Goal: Information Seeking & Learning: Learn about a topic

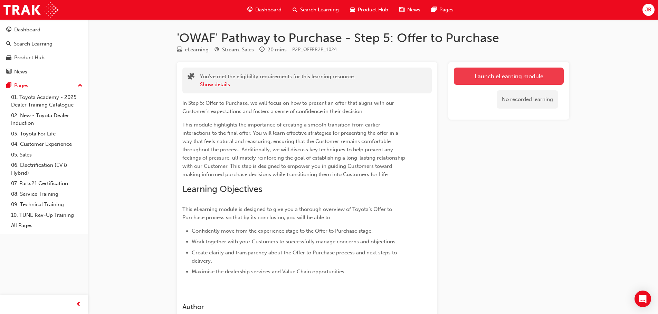
click at [492, 76] on link "Launch eLearning module" at bounding box center [509, 76] width 110 height 17
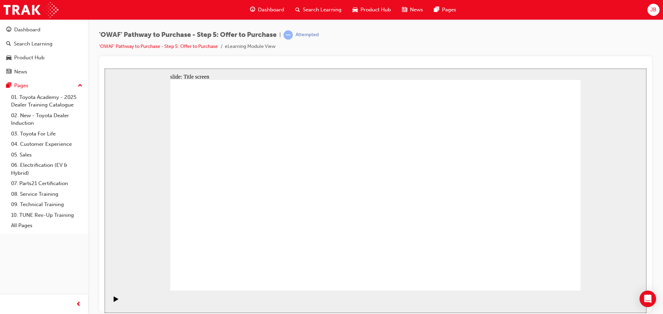
click at [497, 299] on section "Playback Speed 2 1.75 1.5 1.25 Normal" at bounding box center [376, 302] width 542 height 22
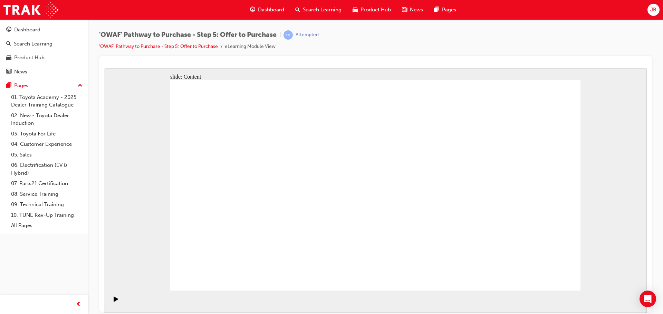
drag, startPoint x: 373, startPoint y: 248, endPoint x: 377, endPoint y: 252, distance: 5.9
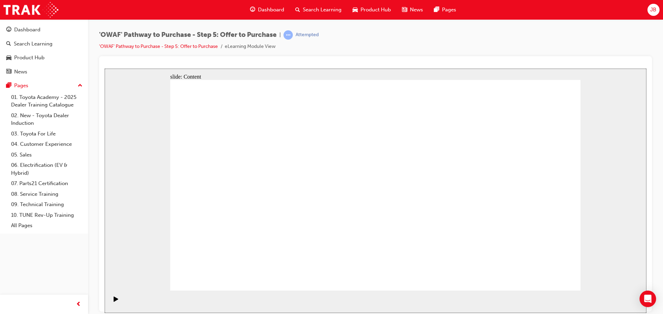
drag, startPoint x: 353, startPoint y: 130, endPoint x: 364, endPoint y: 171, distance: 42.5
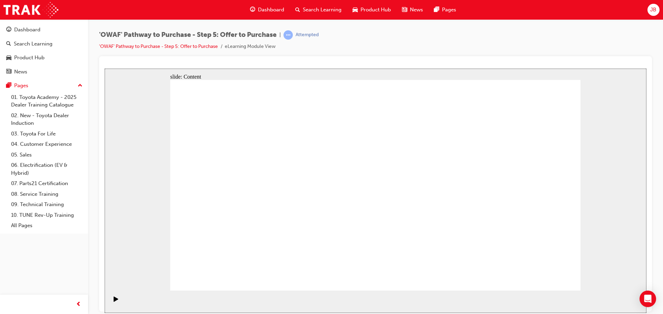
drag, startPoint x: 389, startPoint y: 154, endPoint x: 361, endPoint y: 154, distance: 27.3
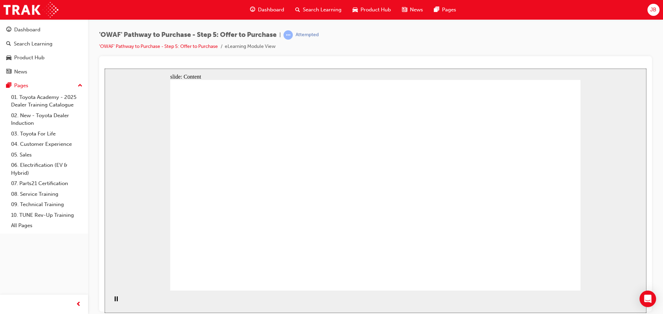
drag, startPoint x: 241, startPoint y: 177, endPoint x: 241, endPoint y: 182, distance: 4.8
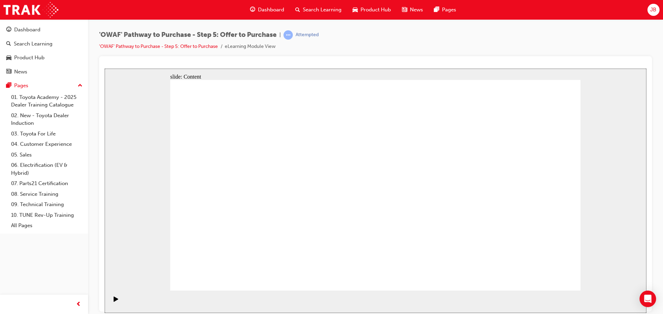
drag, startPoint x: 381, startPoint y: 172, endPoint x: 399, endPoint y: 171, distance: 18.3
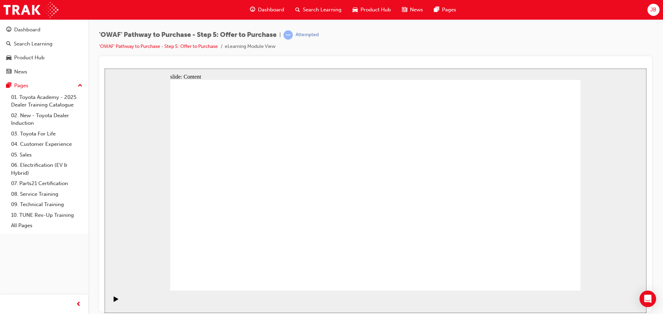
drag, startPoint x: 394, startPoint y: 200, endPoint x: 446, endPoint y: 199, distance: 51.8
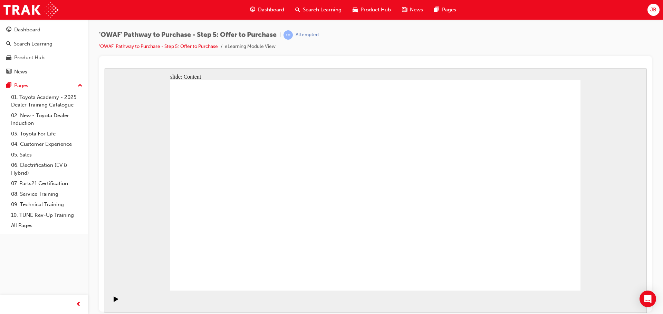
drag, startPoint x: 565, startPoint y: 281, endPoint x: 557, endPoint y: 278, distance: 9.0
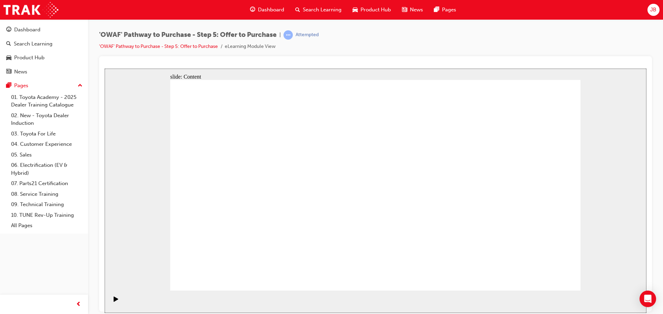
drag, startPoint x: 444, startPoint y: 278, endPoint x: 460, endPoint y: 275, distance: 16.8
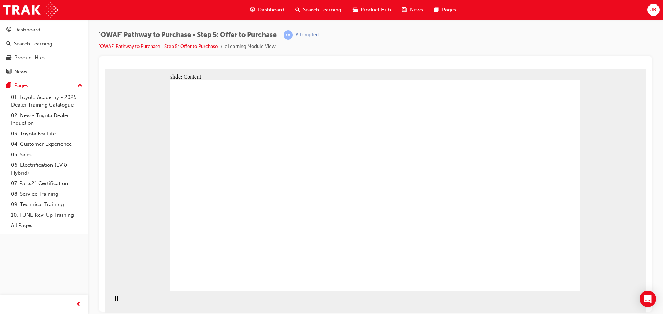
drag, startPoint x: 259, startPoint y: 183, endPoint x: 264, endPoint y: 204, distance: 21.1
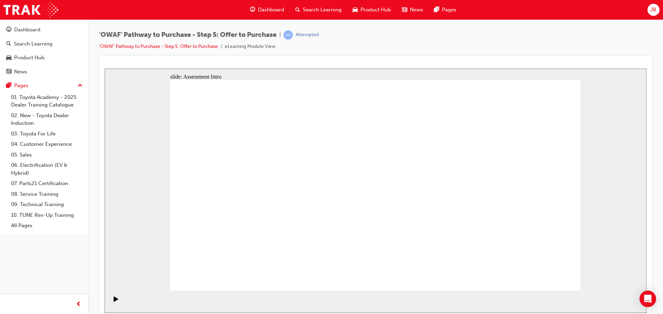
radio input "false"
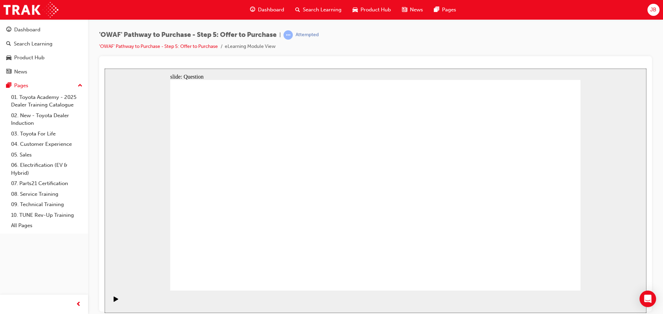
radio input "true"
radio input "false"
radio input "true"
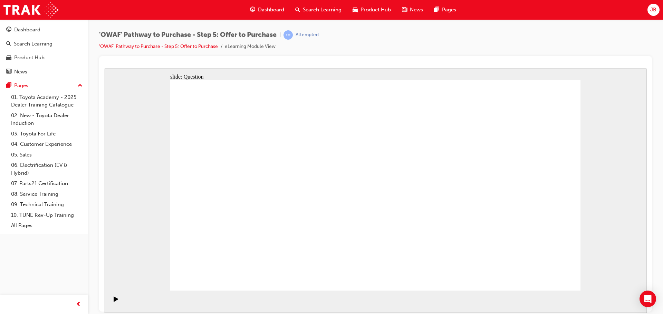
drag, startPoint x: 527, startPoint y: 184, endPoint x: 241, endPoint y: 232, distance: 289.8
drag, startPoint x: 466, startPoint y: 175, endPoint x: 337, endPoint y: 226, distance: 139.6
drag, startPoint x: 351, startPoint y: 174, endPoint x: 407, endPoint y: 231, distance: 80.1
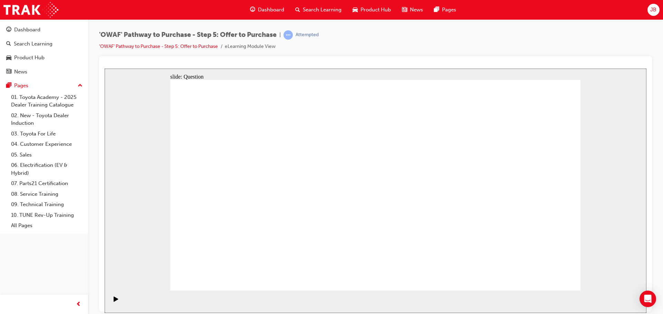
drag, startPoint x: 231, startPoint y: 173, endPoint x: 505, endPoint y: 230, distance: 280.3
drag, startPoint x: 239, startPoint y: 171, endPoint x: 433, endPoint y: 226, distance: 200.9
drag, startPoint x: 342, startPoint y: 167, endPoint x: 518, endPoint y: 223, distance: 184.7
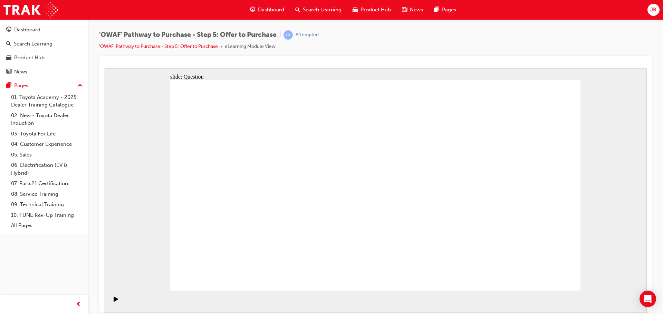
drag, startPoint x: 458, startPoint y: 178, endPoint x: 223, endPoint y: 194, distance: 235.2
drag, startPoint x: 233, startPoint y: 193, endPoint x: 253, endPoint y: 171, distance: 30.3
drag, startPoint x: 467, startPoint y: 205, endPoint x: 250, endPoint y: 193, distance: 217.5
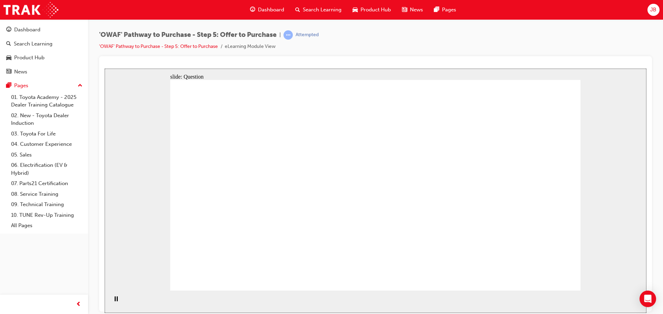
drag, startPoint x: 455, startPoint y: 243, endPoint x: 342, endPoint y: 173, distance: 132.9
drag, startPoint x: 525, startPoint y: 179, endPoint x: 341, endPoint y: 200, distance: 185.5
drag, startPoint x: 531, startPoint y: 210, endPoint x: 346, endPoint y: 224, distance: 184.9
drag, startPoint x: 528, startPoint y: 240, endPoint x: 241, endPoint y: 223, distance: 287.7
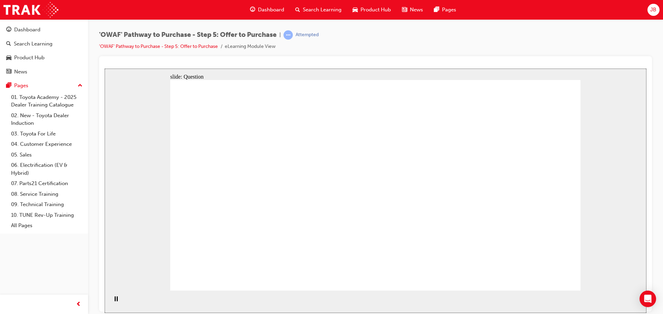
checkbox input "true"
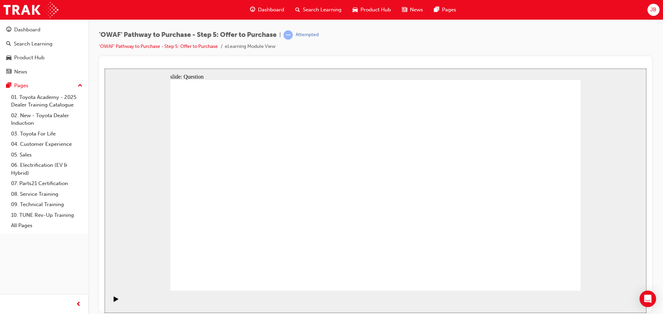
checkbox input "false"
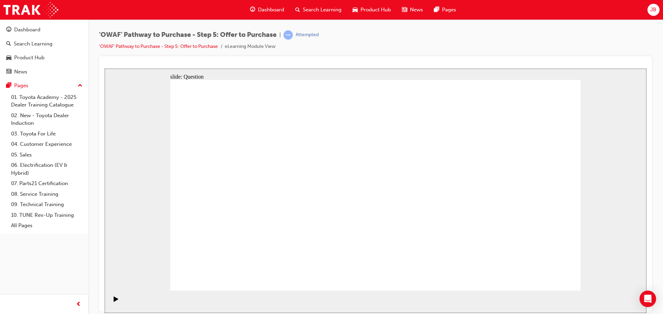
radio input "false"
radio input "true"
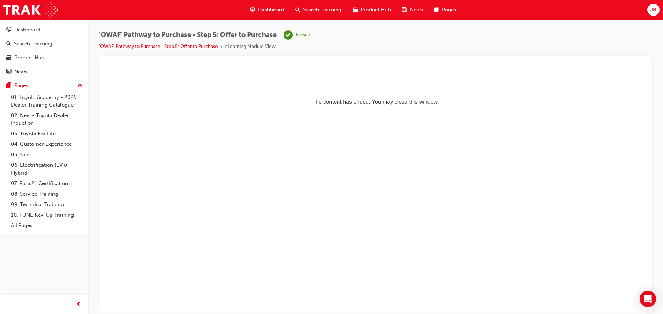
click at [263, 13] on span "Dashboard" at bounding box center [271, 10] width 26 height 8
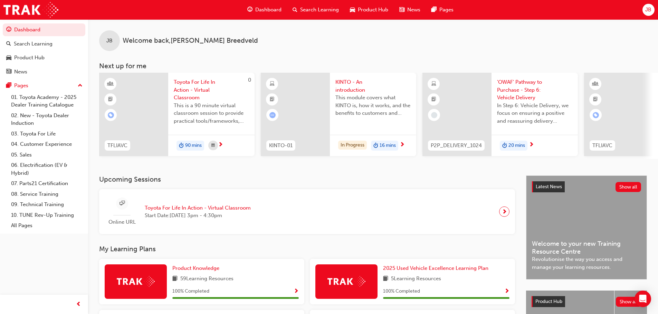
click at [531, 145] on span "next-icon" at bounding box center [530, 145] width 5 height 6
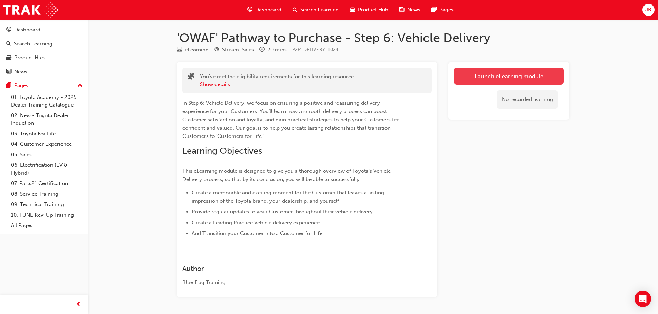
click at [488, 82] on link "Launch eLearning module" at bounding box center [509, 76] width 110 height 17
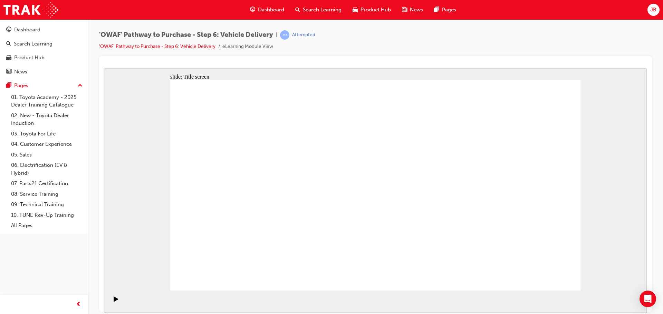
drag, startPoint x: 382, startPoint y: 189, endPoint x: 413, endPoint y: 182, distance: 32.0
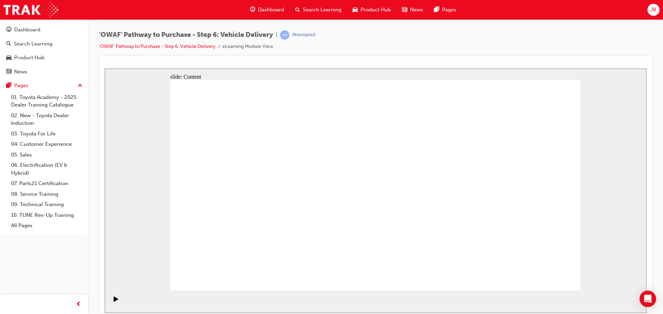
drag, startPoint x: 297, startPoint y: 152, endPoint x: 306, endPoint y: 167, distance: 18.1
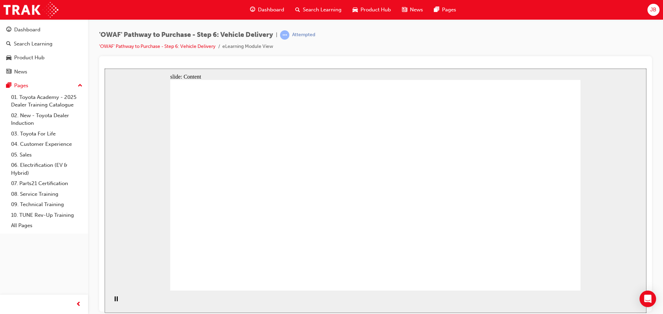
drag, startPoint x: 553, startPoint y: 270, endPoint x: 553, endPoint y: 273, distance: 3.5
